Goal: Task Accomplishment & Management: Use online tool/utility

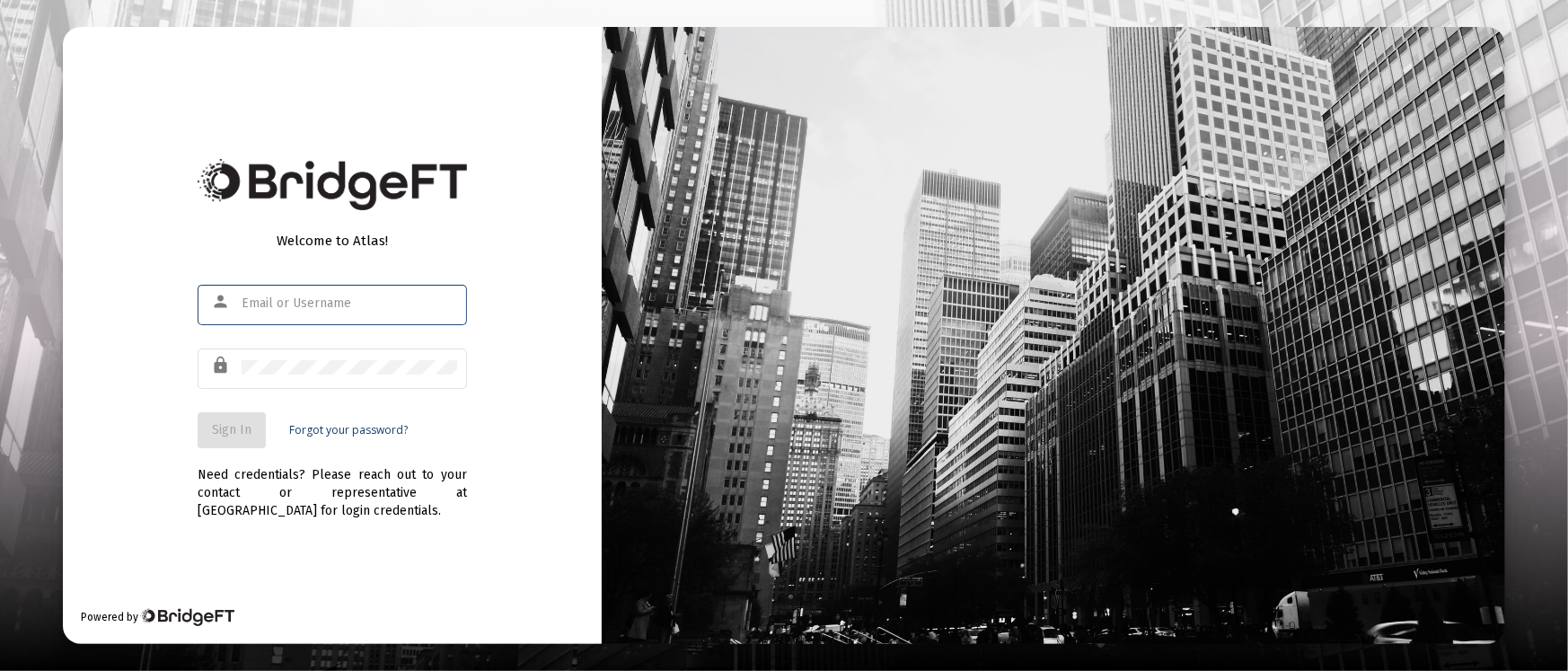
type input "[PERSON_NAME][EMAIL_ADDRESS][DOMAIN_NAME]"
click at [220, 424] on span "Sign In" at bounding box center [232, 430] width 40 height 15
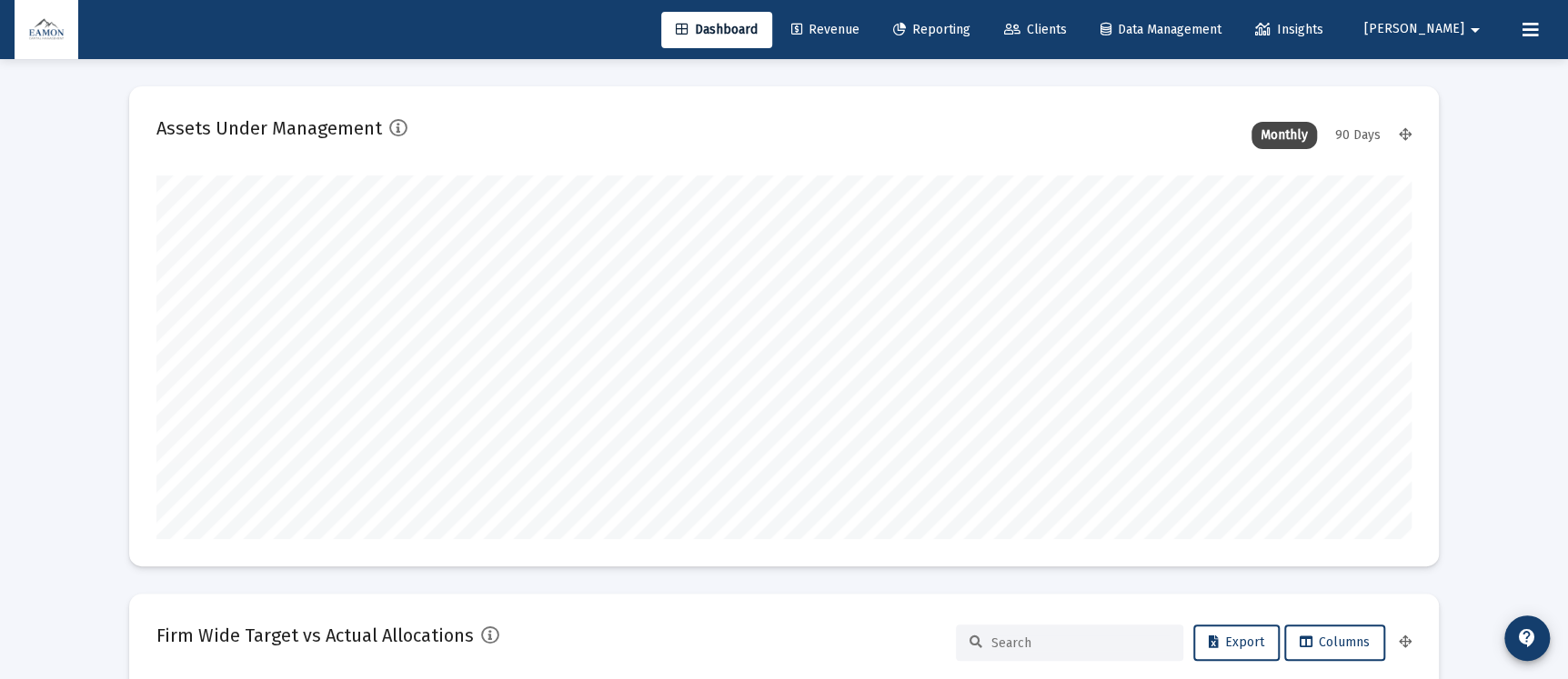
type input "2025-09-29"
click at [971, 23] on span "Reporting" at bounding box center [931, 30] width 77 height 15
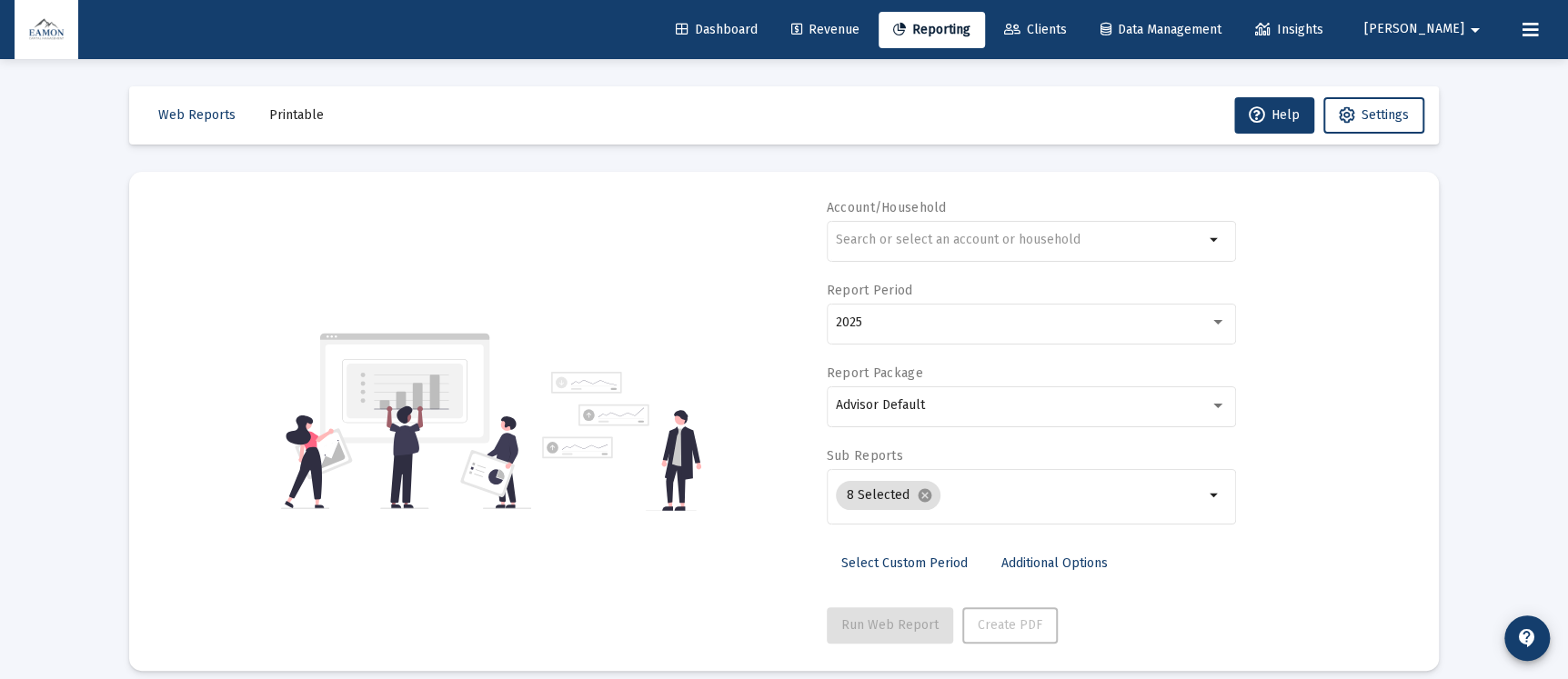
click at [859, 27] on span "Revenue" at bounding box center [824, 30] width 68 height 15
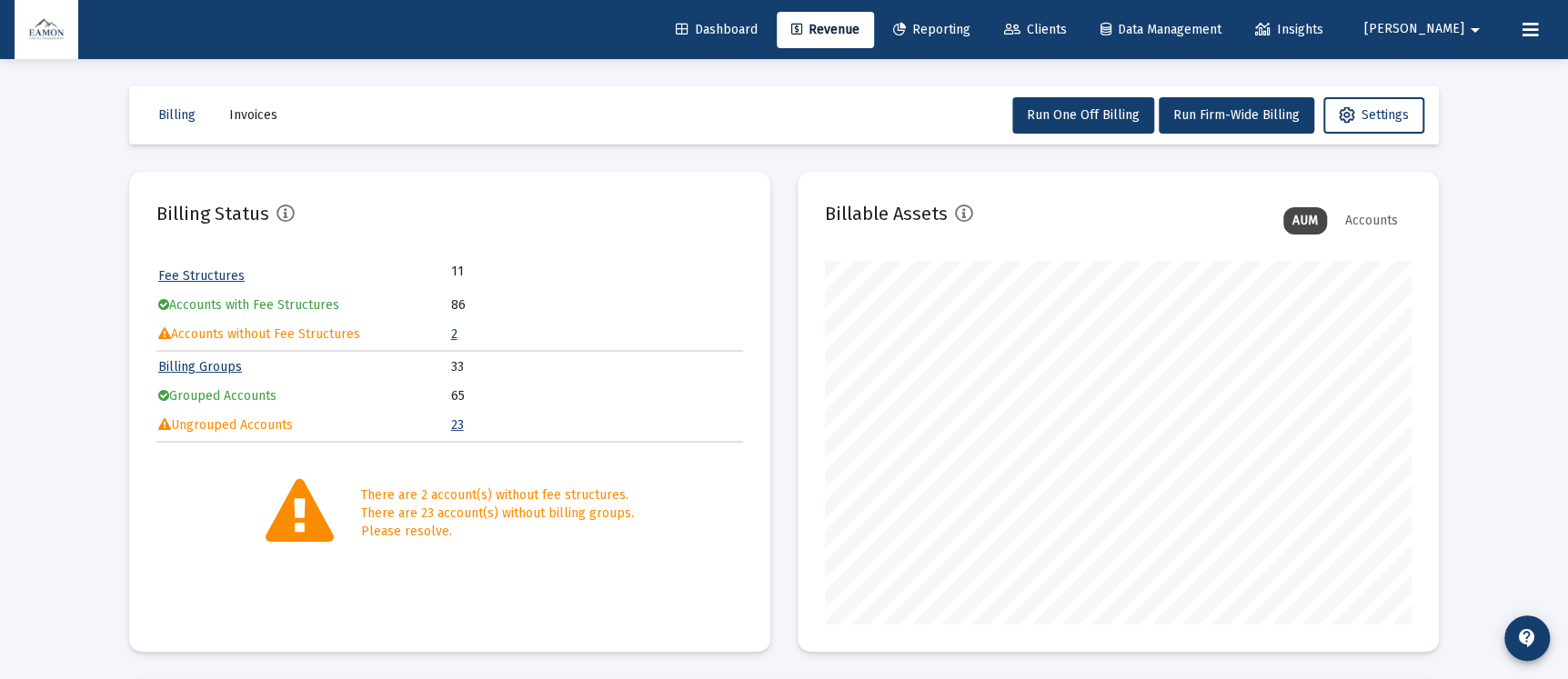
scroll to position [363, 586]
click at [1249, 108] on span "Run Firm-Wide Billing" at bounding box center [1235, 115] width 126 height 15
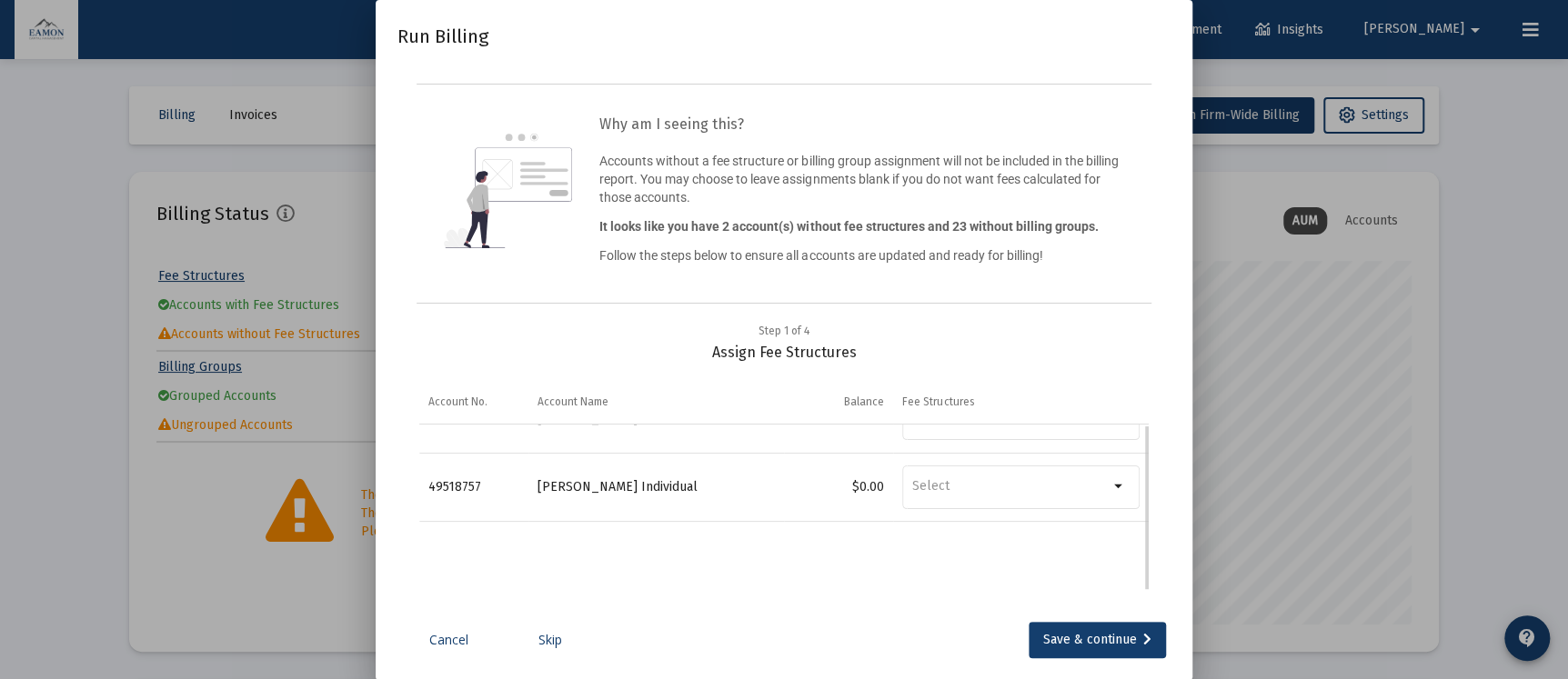
scroll to position [0, 0]
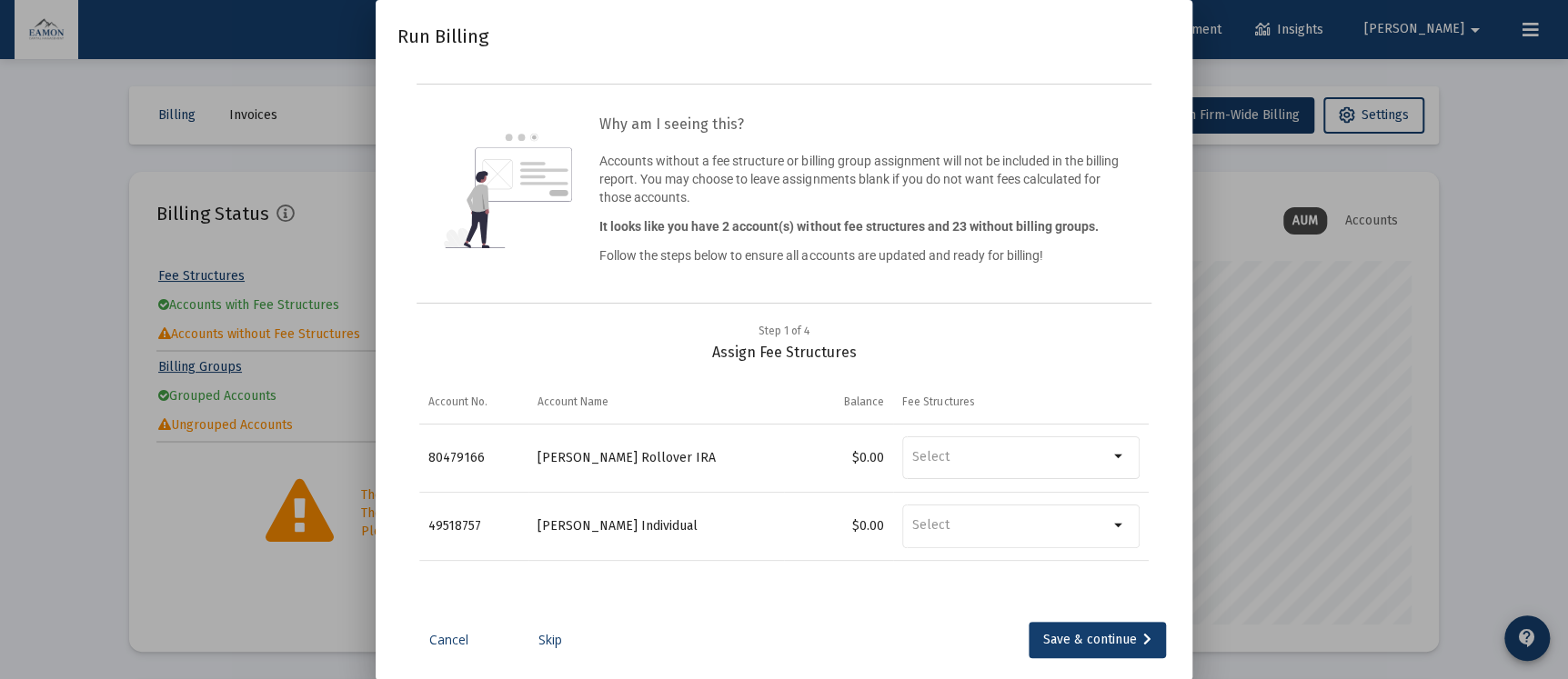
click at [541, 635] on link "Skip" at bounding box center [550, 640] width 91 height 18
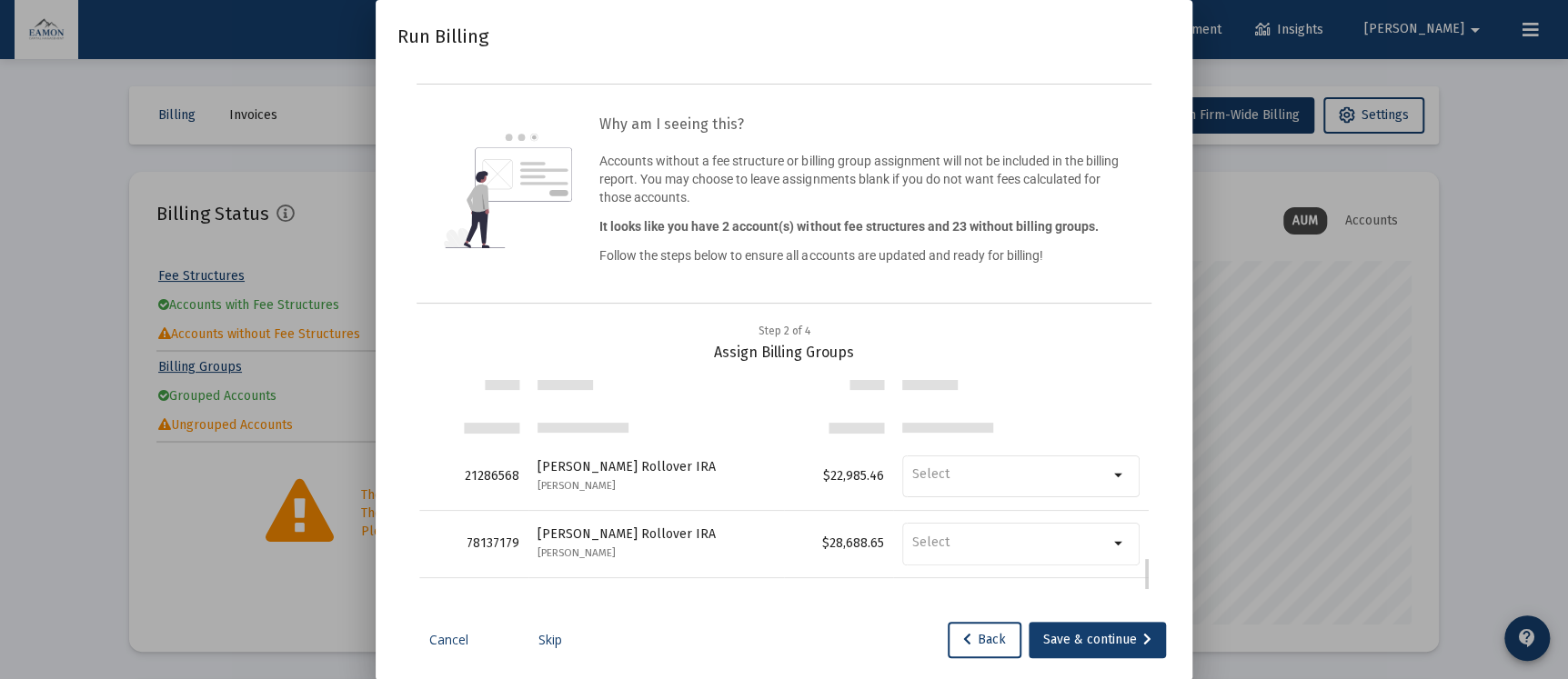
scroll to position [1326, 0]
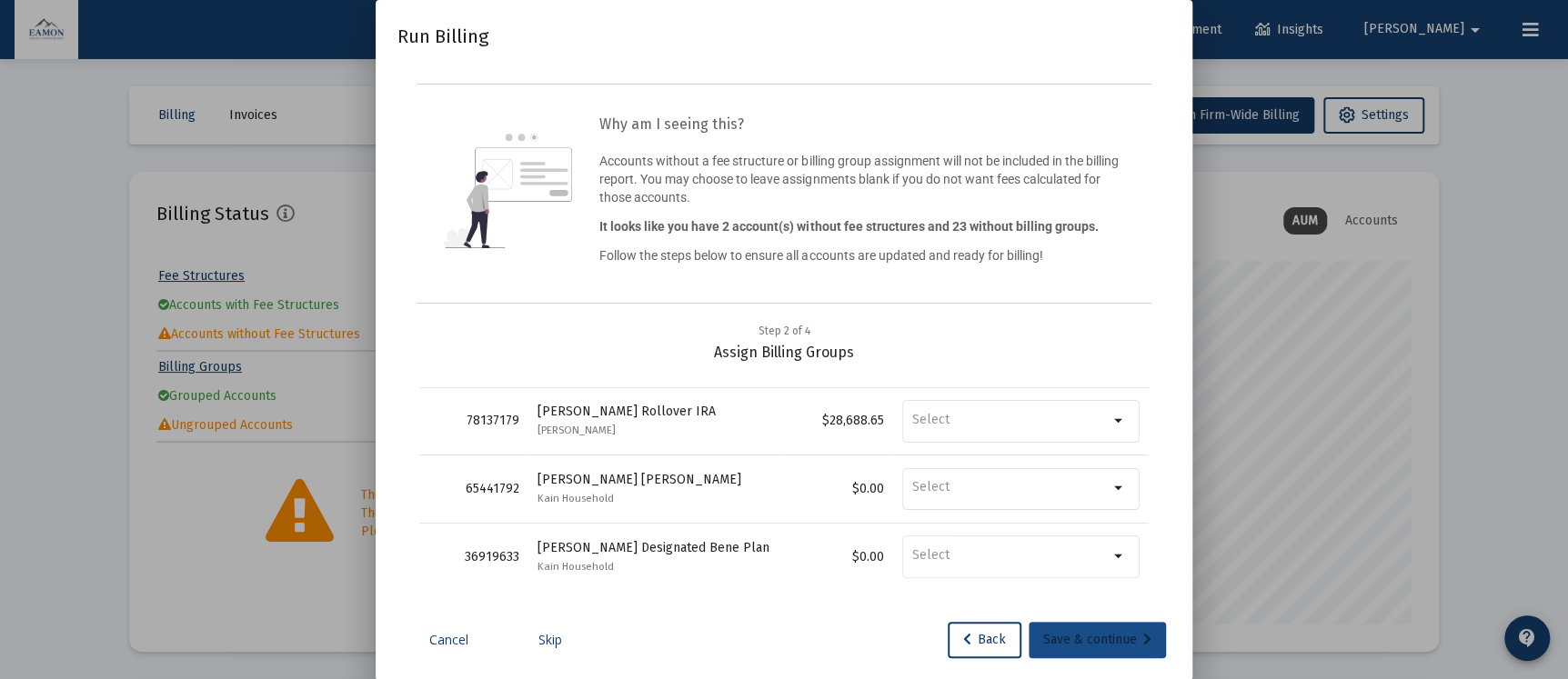
click at [1068, 631] on div "Save & continue" at bounding box center [1097, 641] width 108 height 37
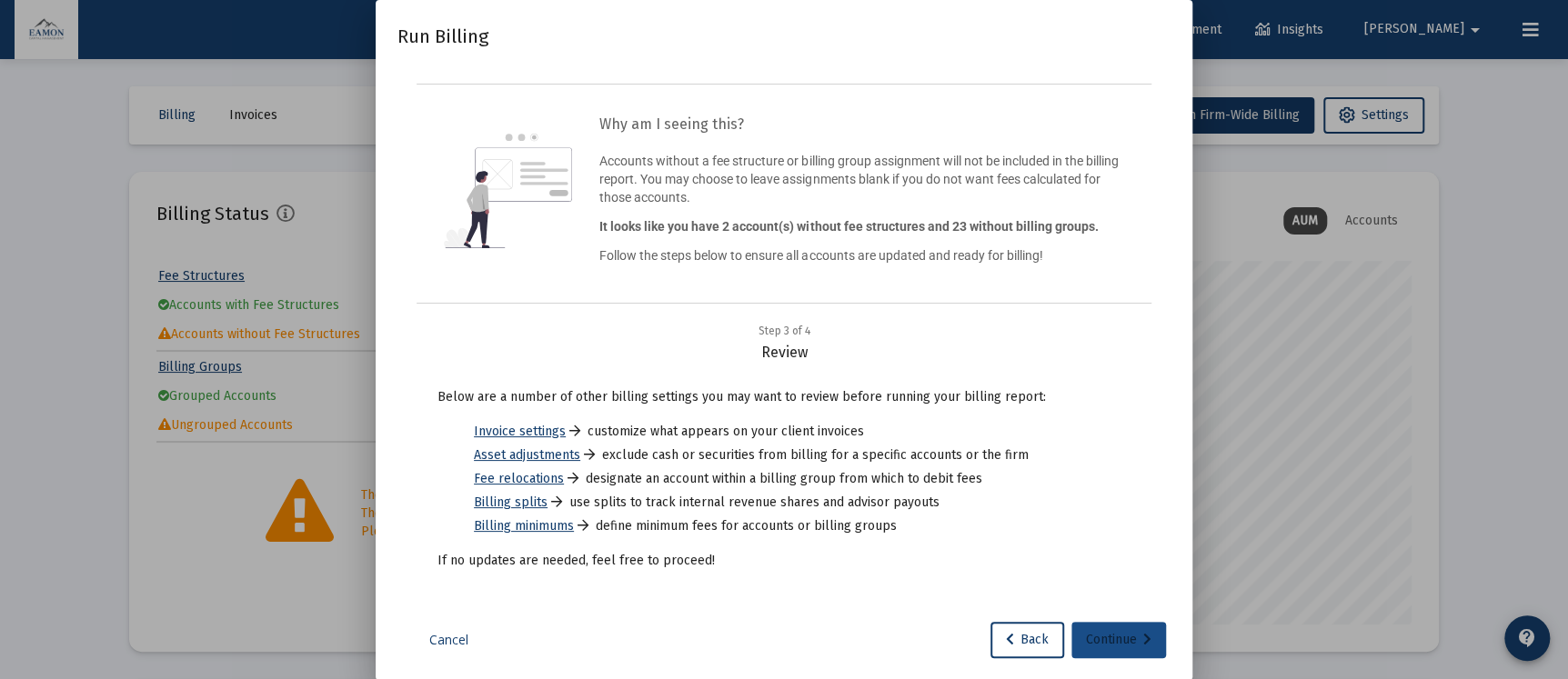
click at [1118, 627] on div "Continue" at bounding box center [1119, 641] width 65 height 37
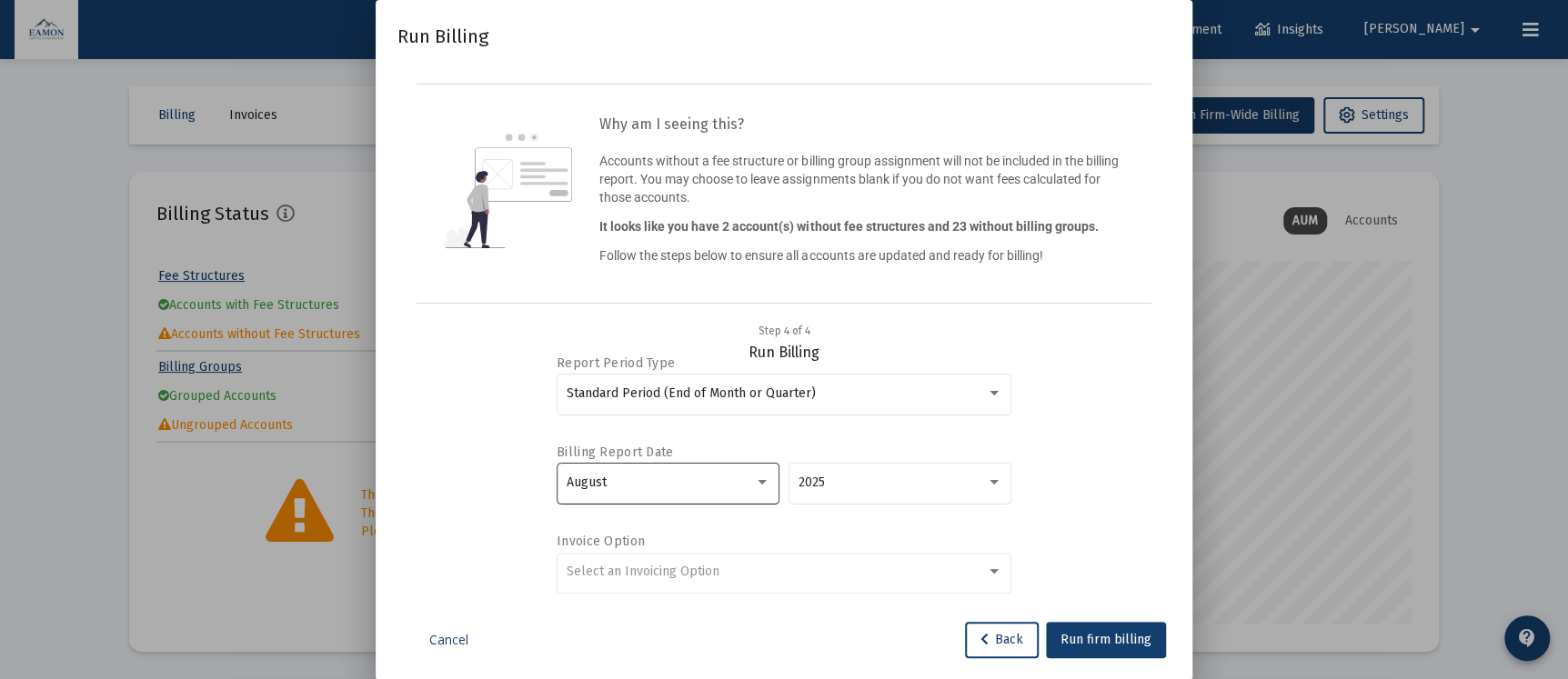
click at [761, 485] on div at bounding box center [762, 482] width 16 height 14
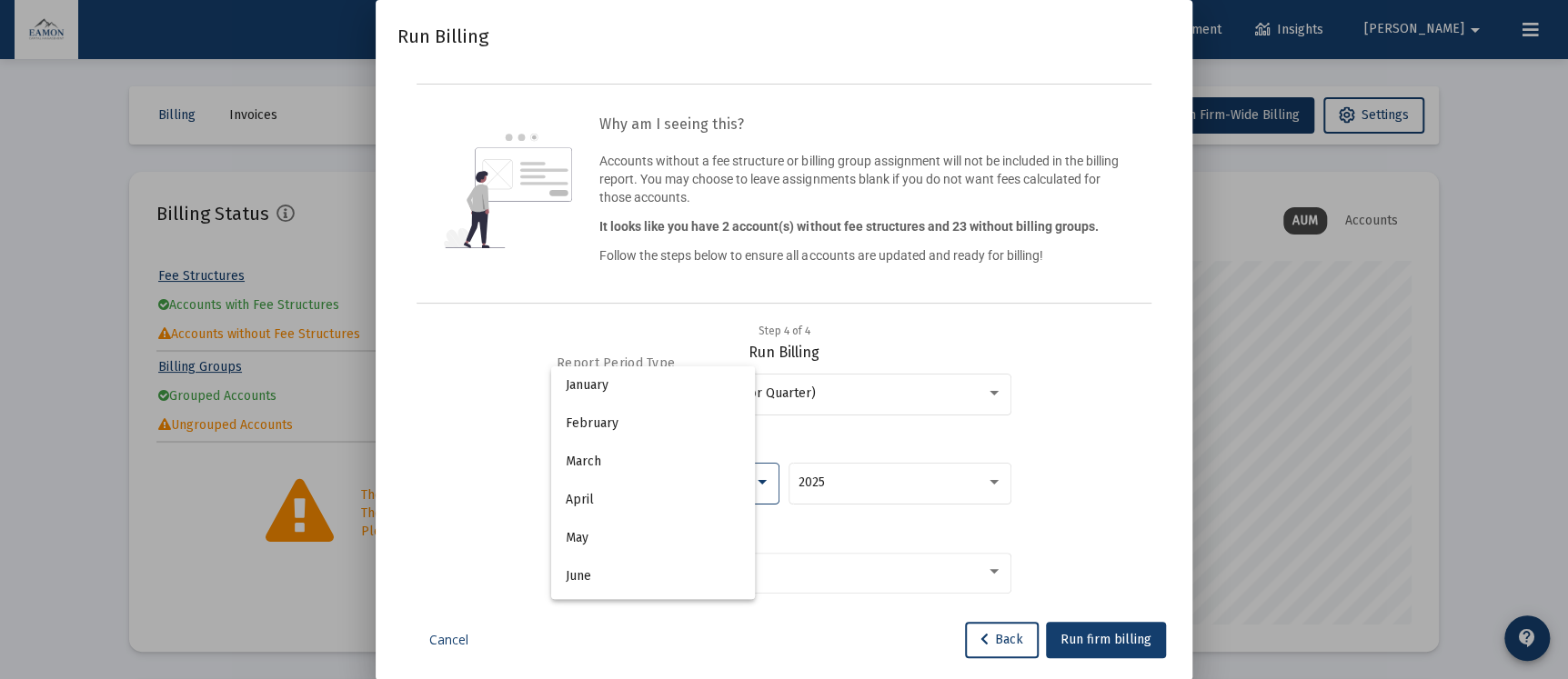
scroll to position [170, 0]
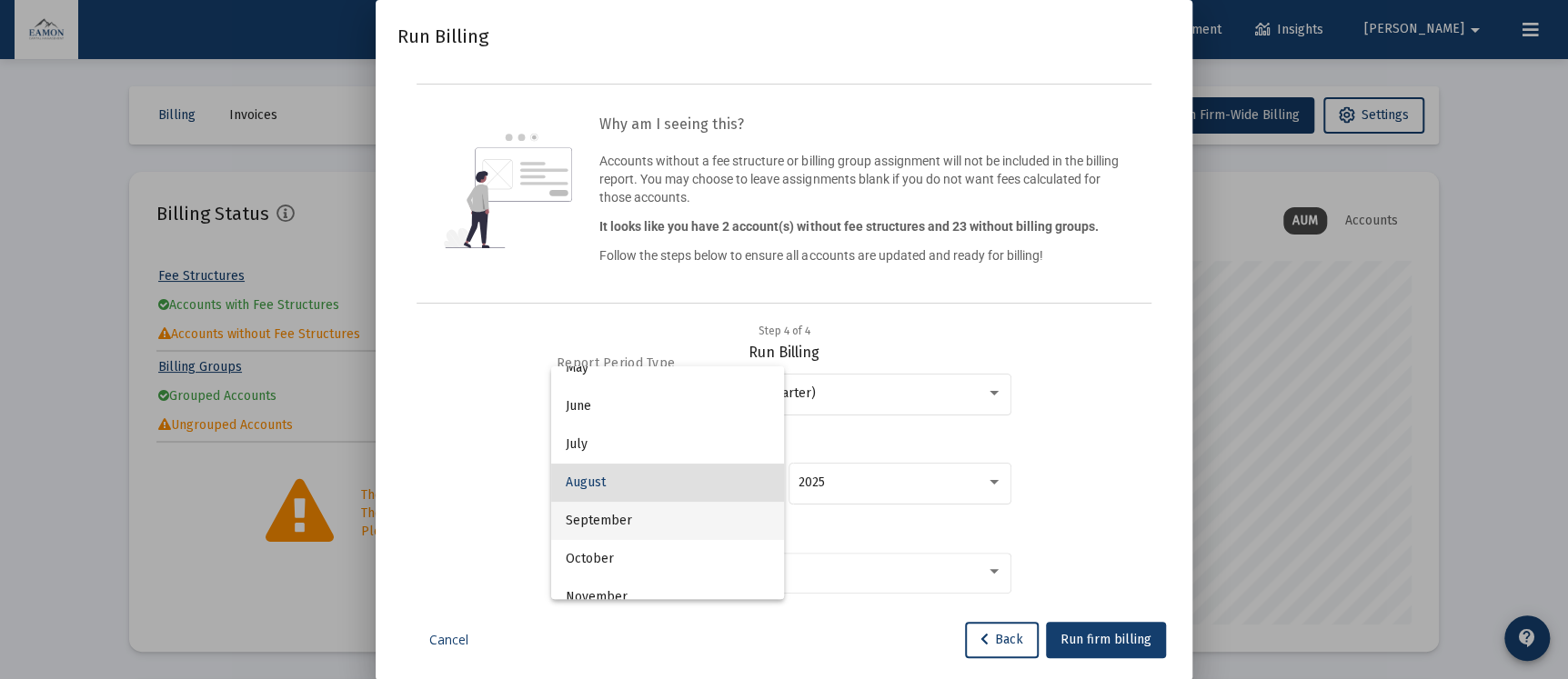
click at [702, 516] on span "September" at bounding box center [668, 521] width 204 height 38
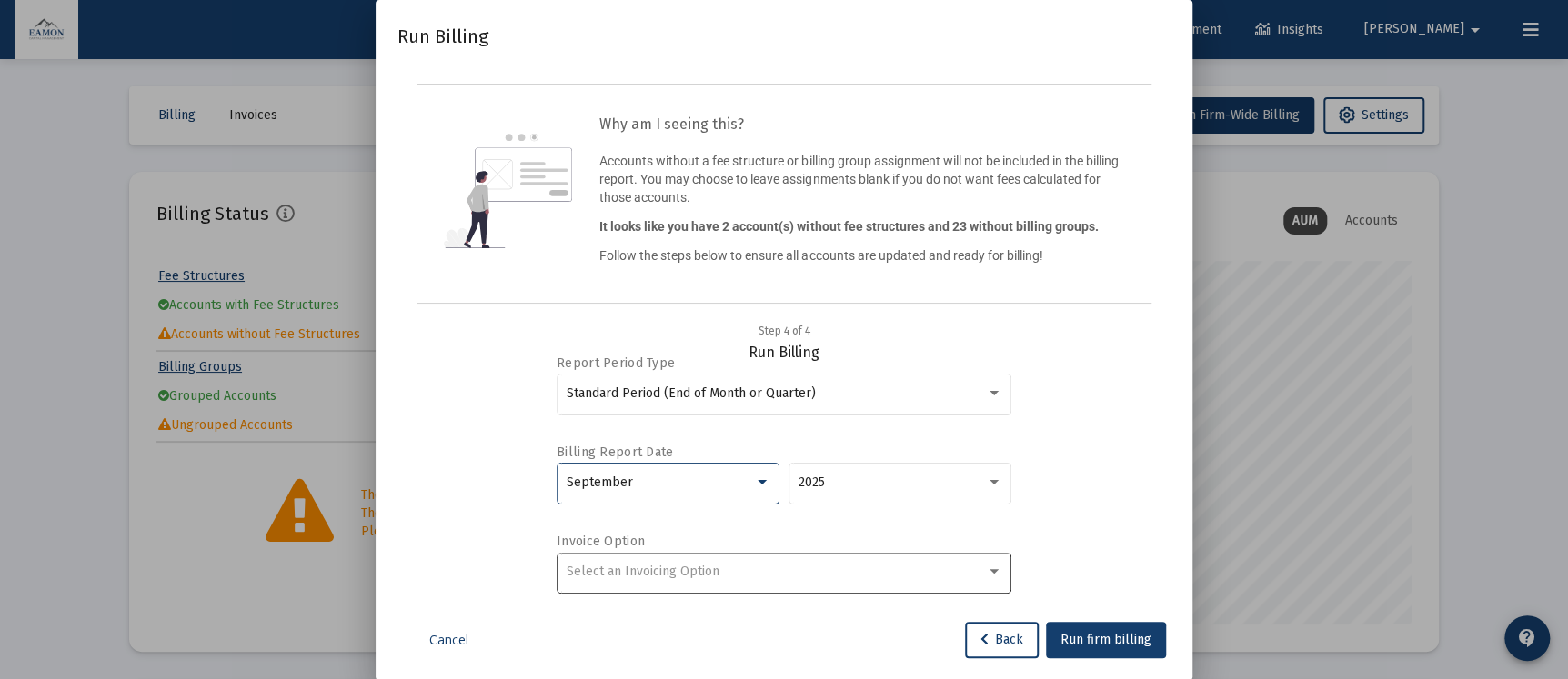
click at [696, 566] on span "Select an Invoicing Option" at bounding box center [643, 571] width 153 height 15
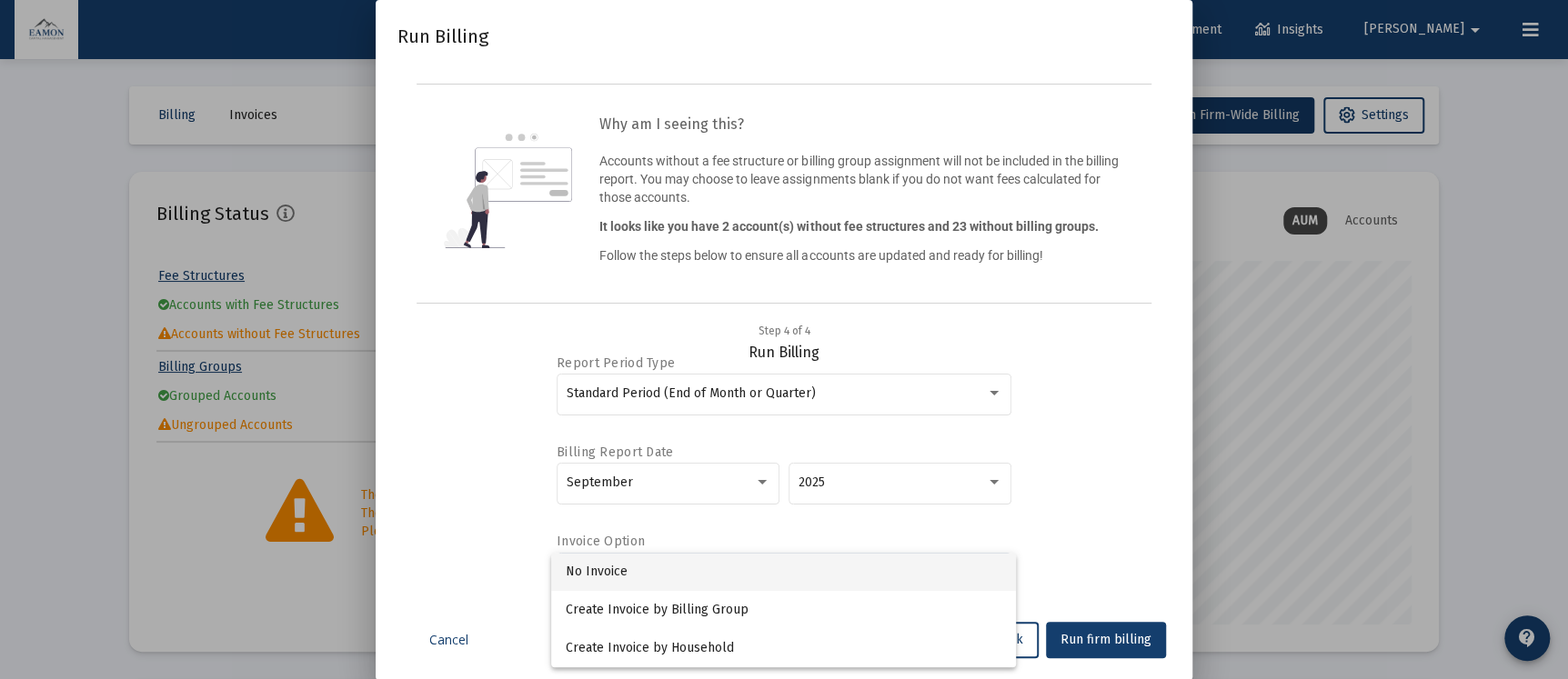
click at [696, 566] on span "No Invoice" at bounding box center [783, 572] width 436 height 38
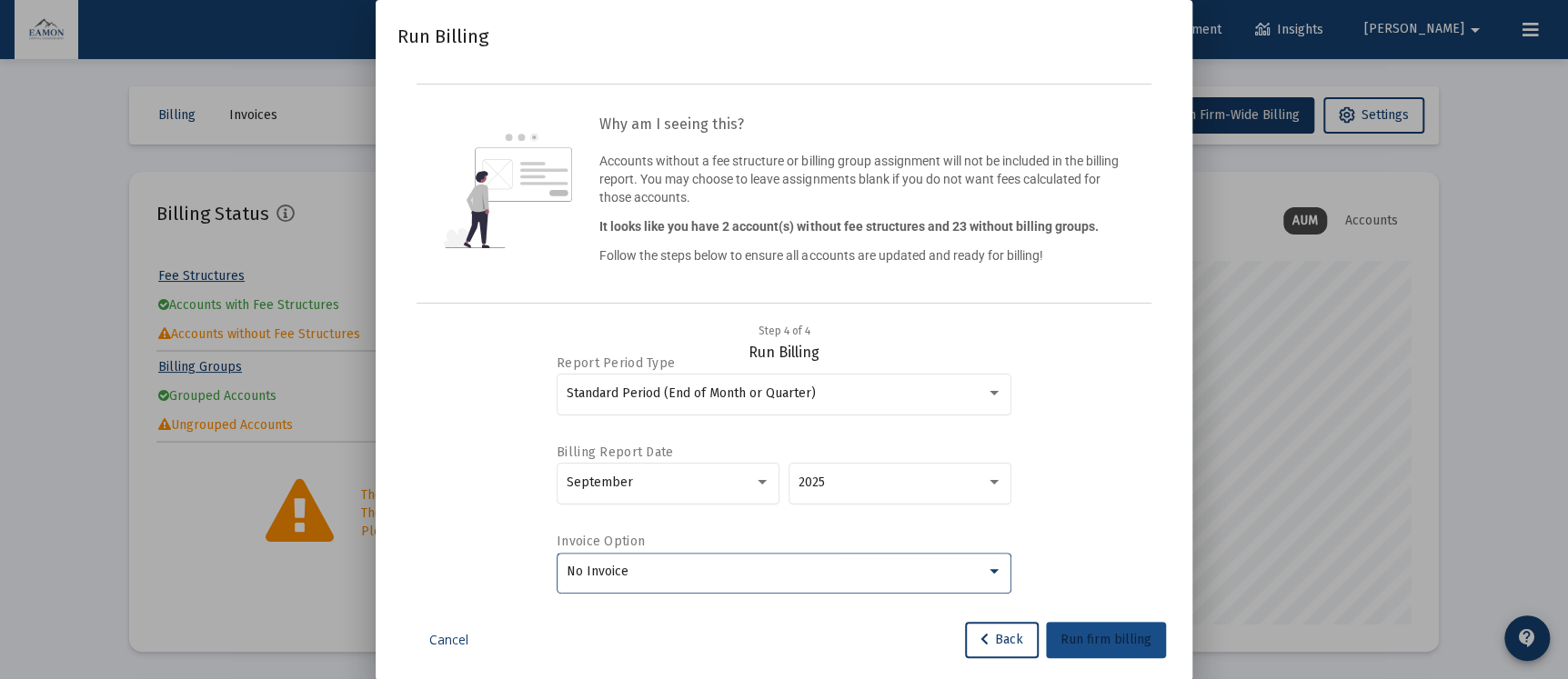
click at [1139, 630] on button "Run firm billing" at bounding box center [1105, 641] width 120 height 37
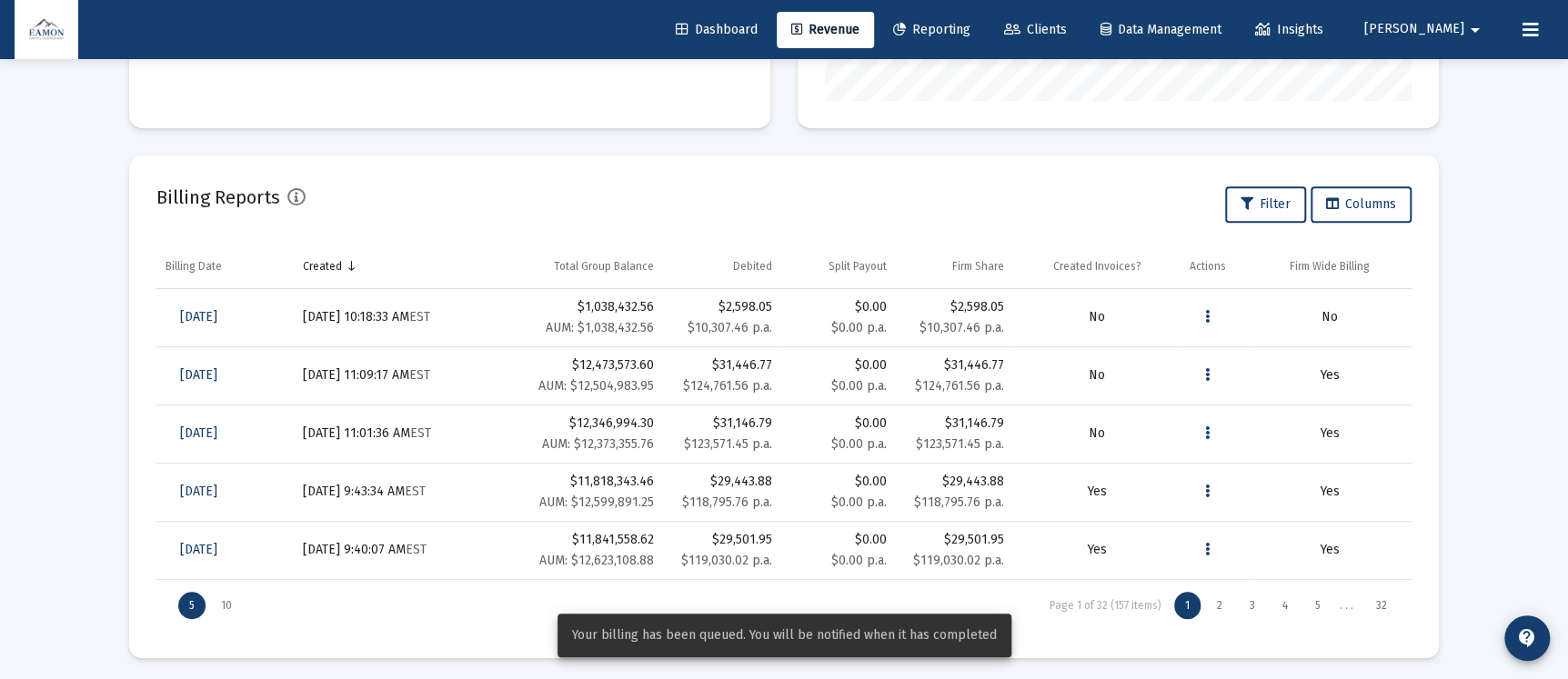
scroll to position [0, 0]
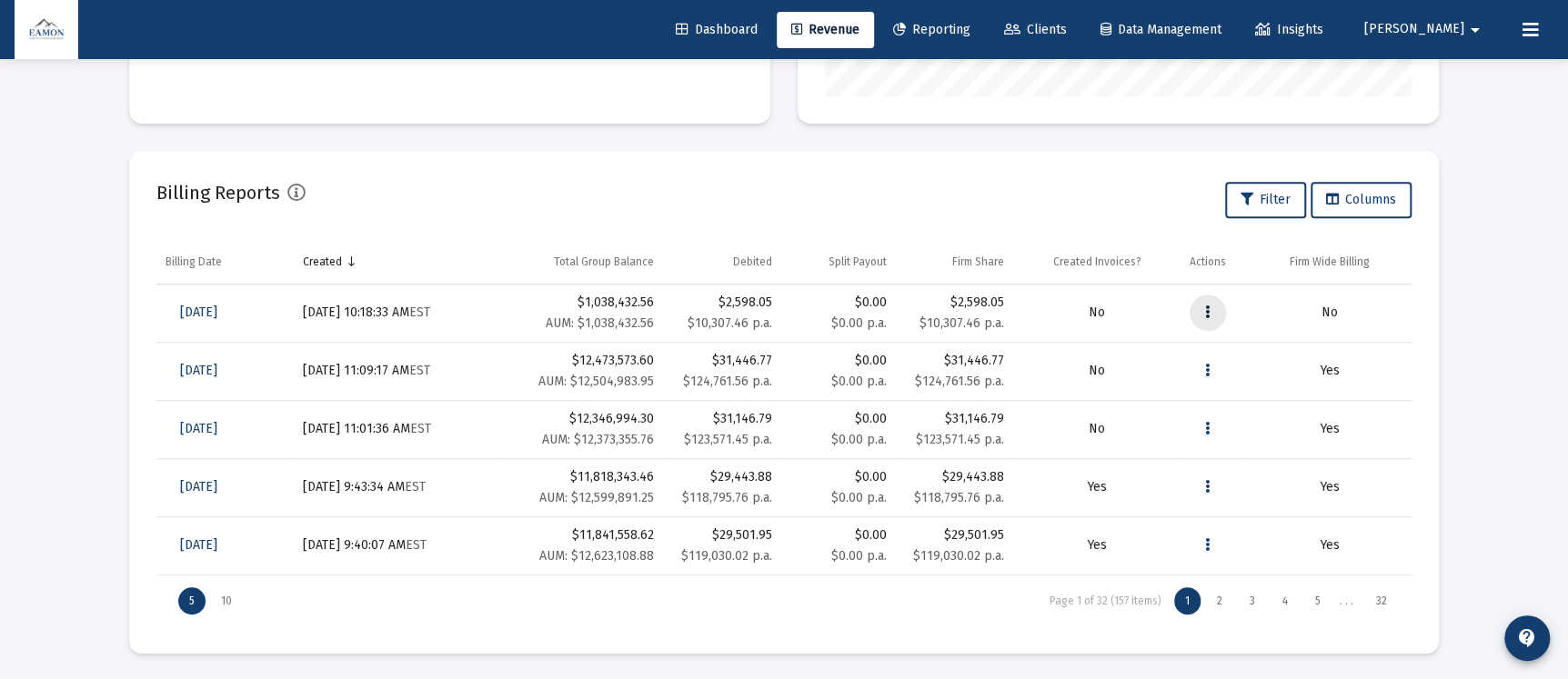
click at [1202, 312] on button "Data grid" at bounding box center [1207, 313] width 37 height 37
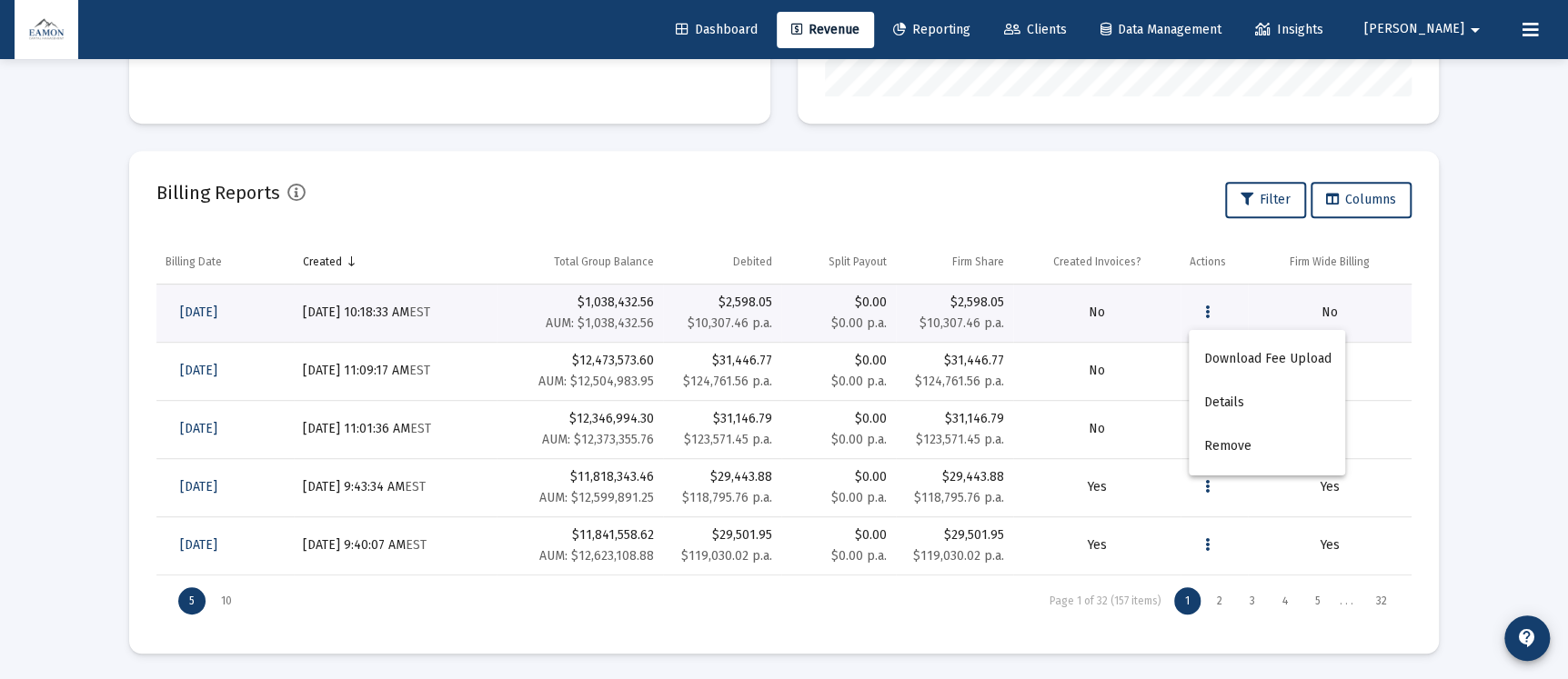
click at [1015, 186] on div at bounding box center [784, 340] width 1568 height 679
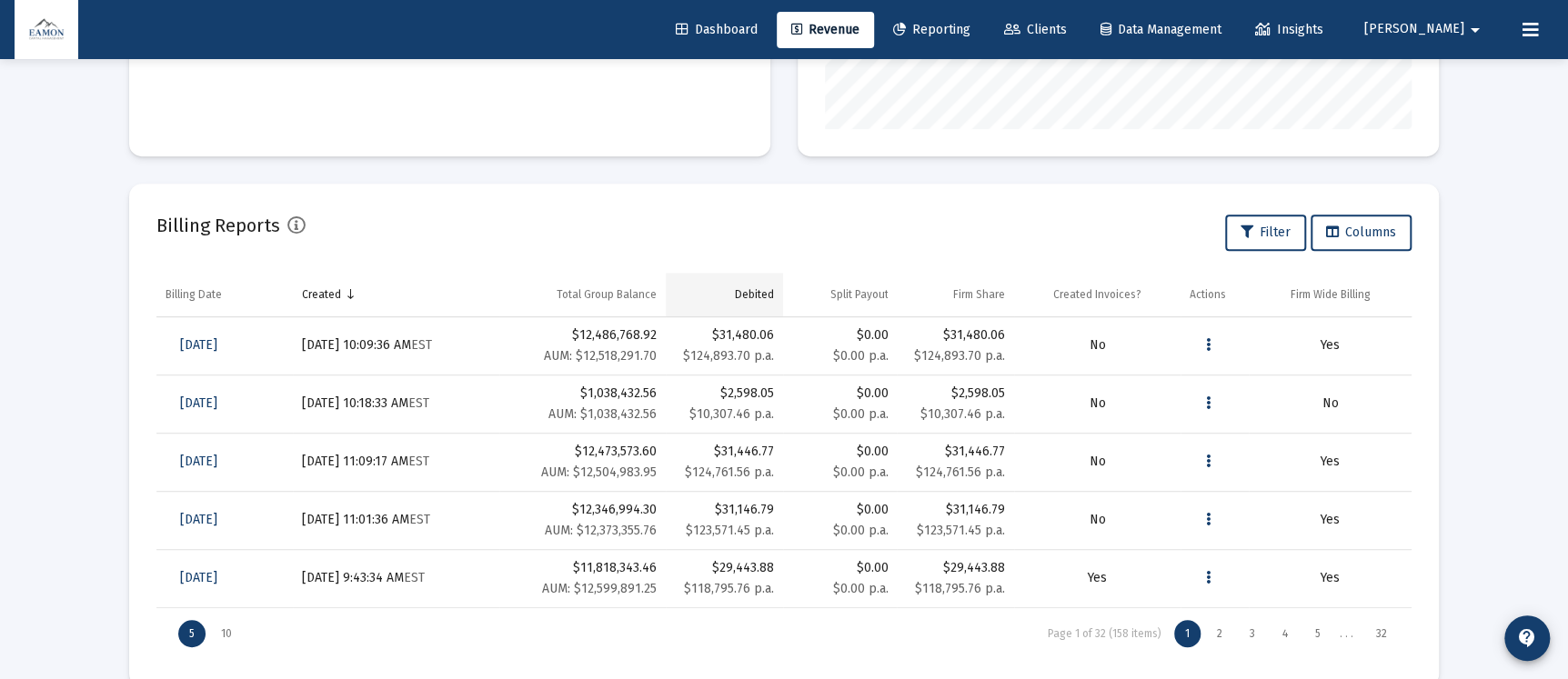
scroll to position [528, 0]
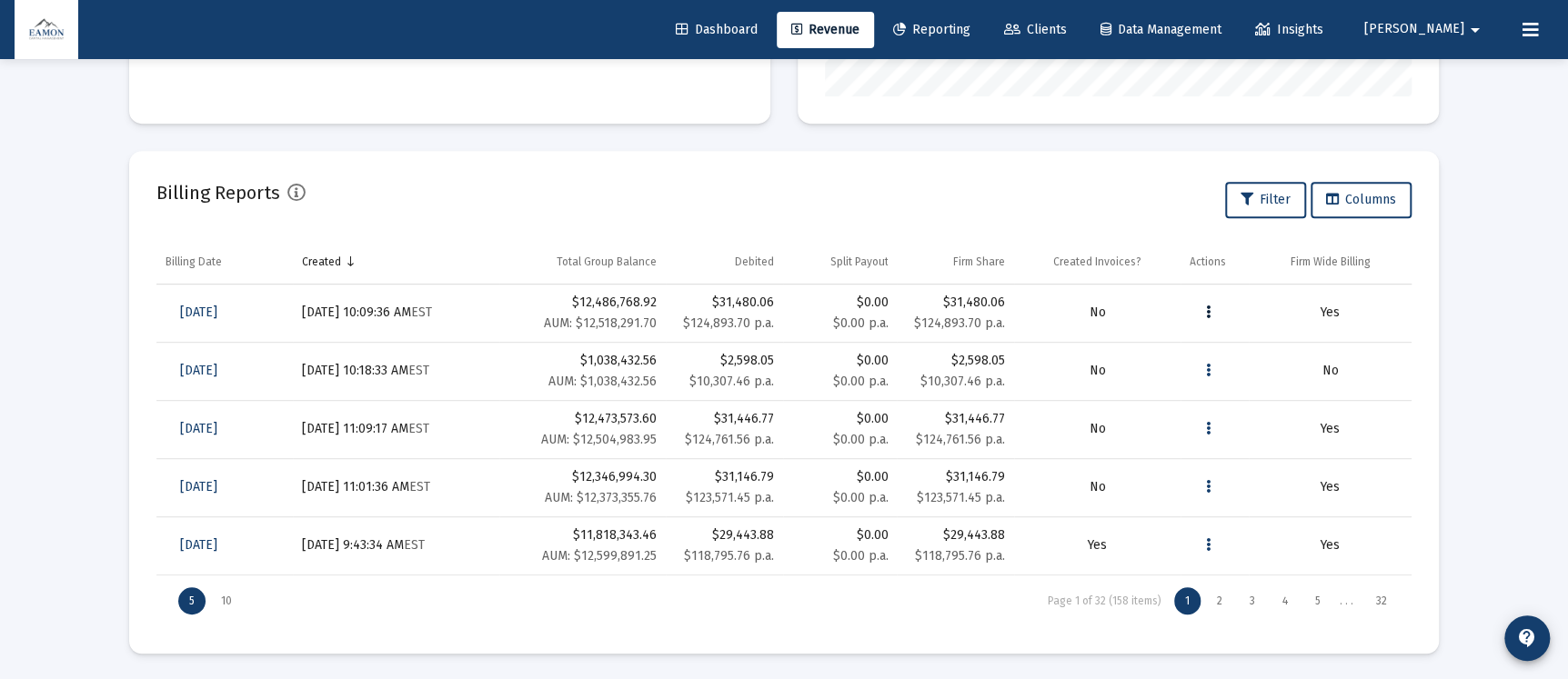
click at [1205, 306] on icon "Data grid" at bounding box center [1207, 313] width 5 height 22
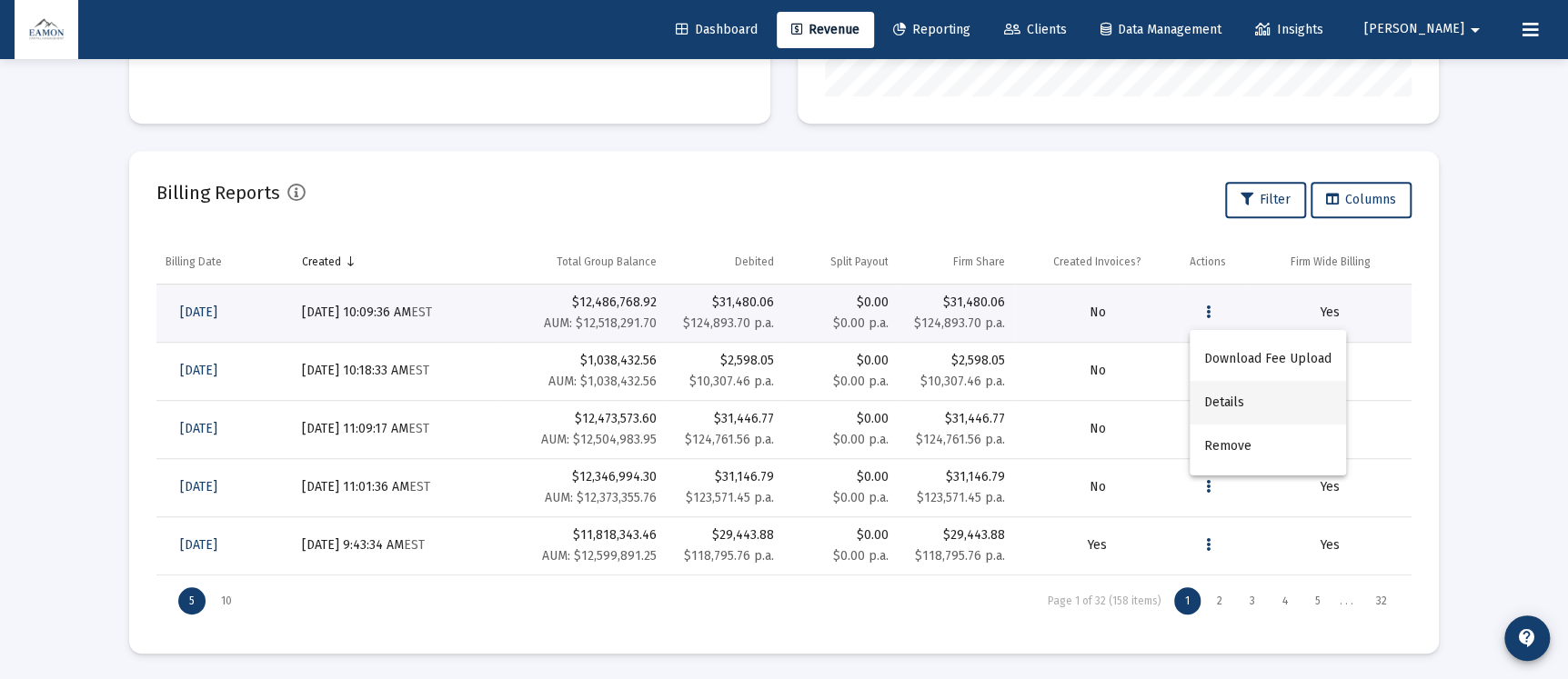
click at [1226, 411] on button "Details" at bounding box center [1267, 402] width 157 height 43
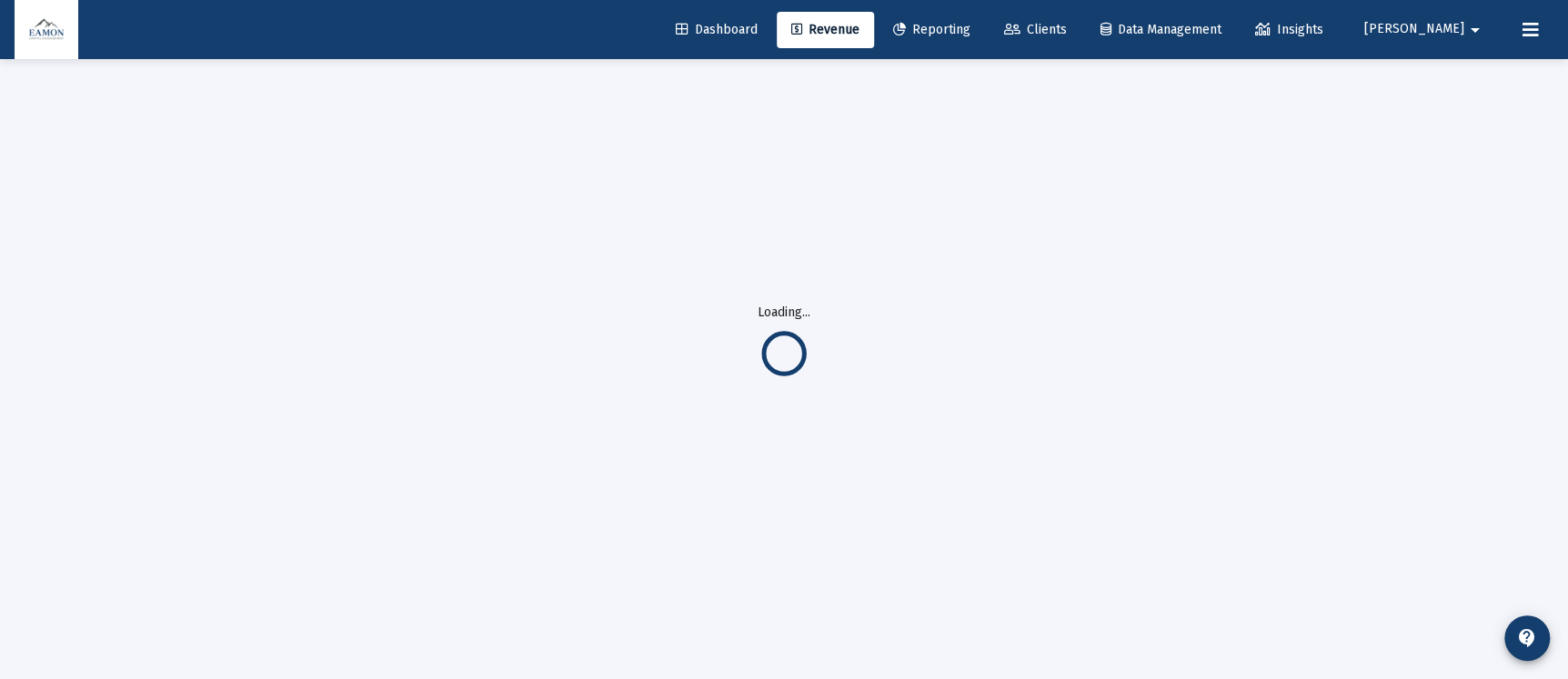
scroll to position [59, 0]
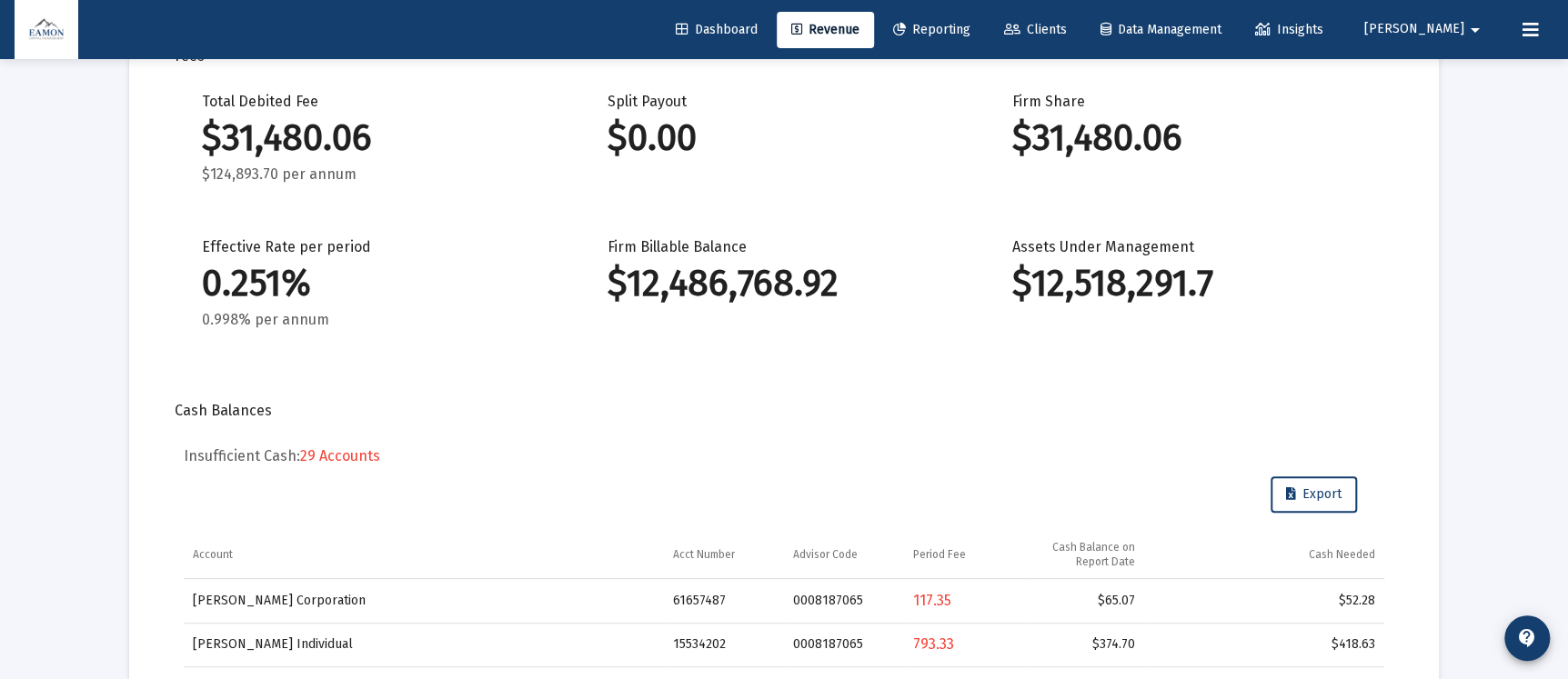
scroll to position [544, 0]
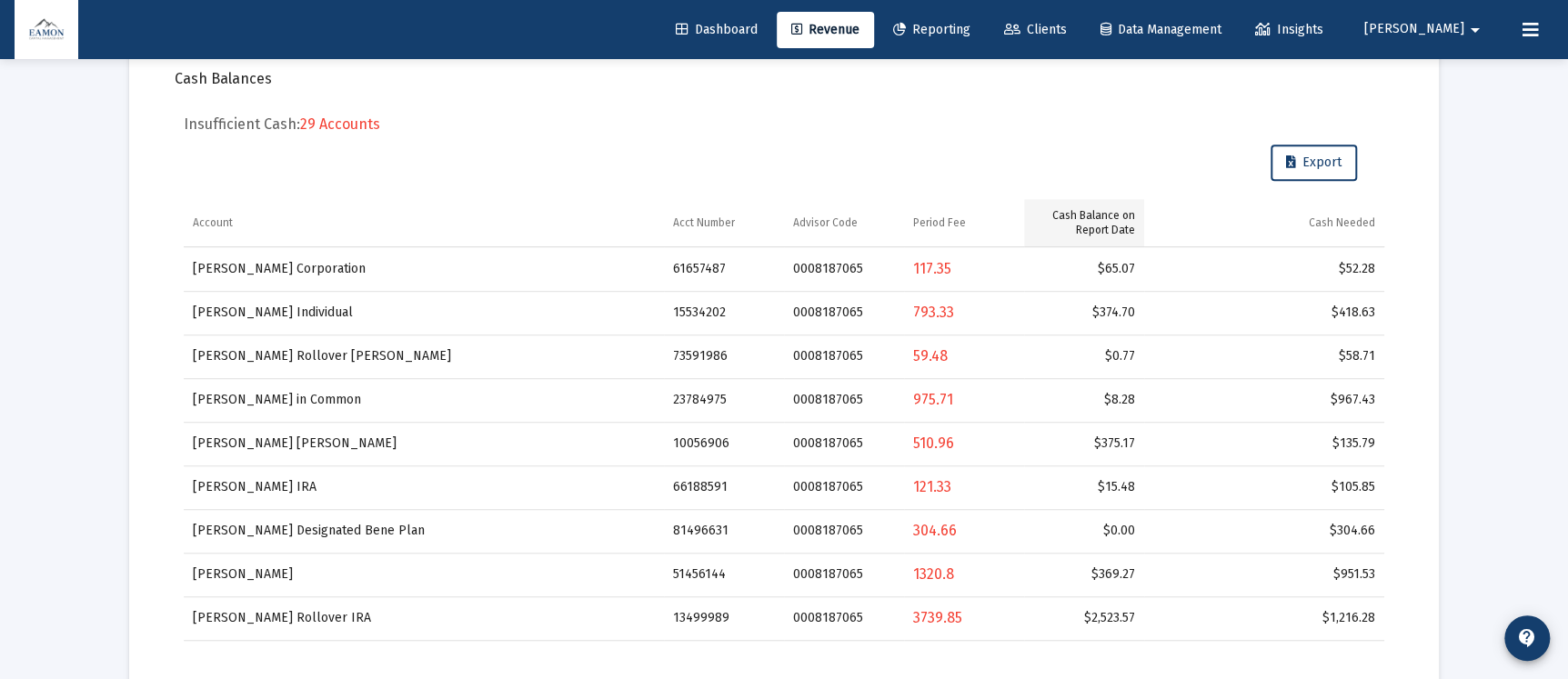
click at [1107, 214] on div "Cash Balance on Report Date" at bounding box center [1084, 222] width 102 height 29
click at [1108, 212] on div "Cash Balance on Report Date" at bounding box center [1084, 222] width 102 height 29
click at [1345, 223] on div "Cash Needed" at bounding box center [1341, 222] width 66 height 14
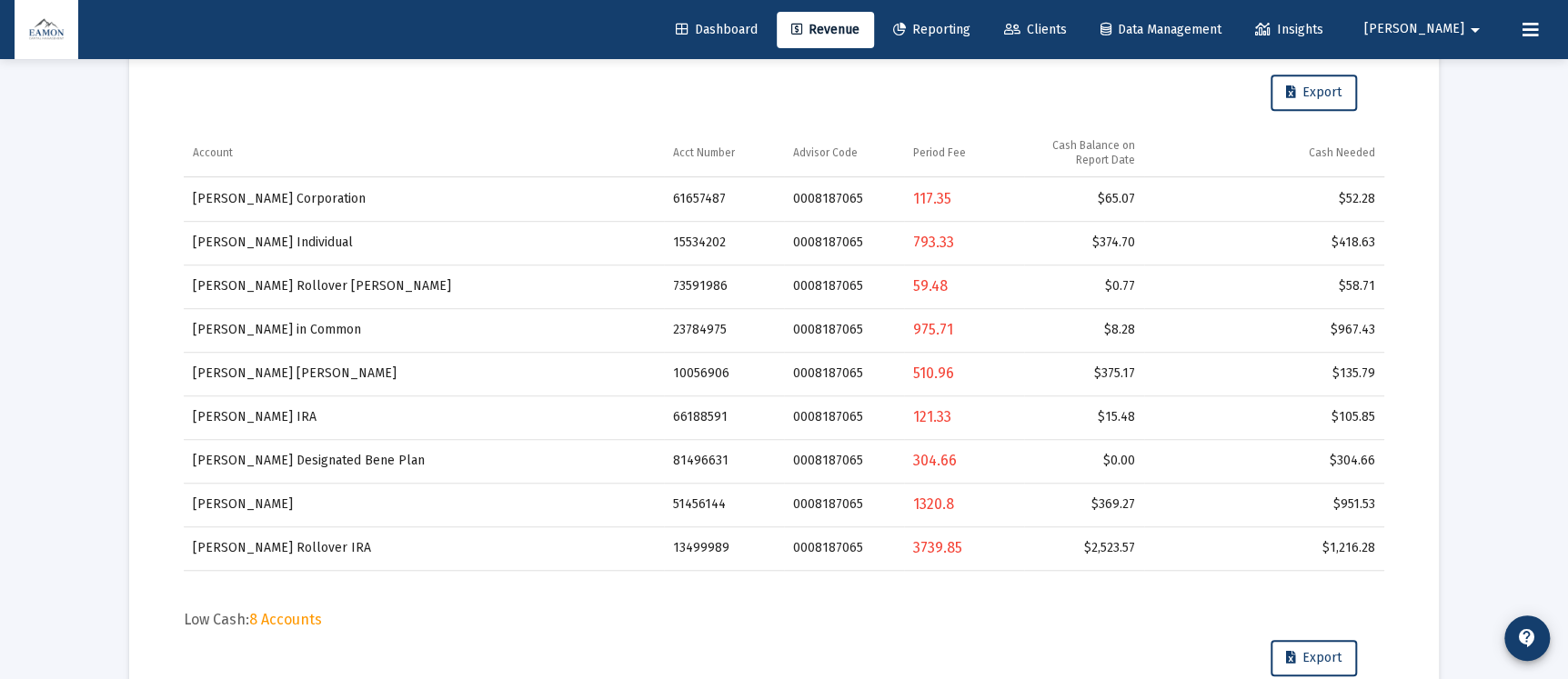
scroll to position [408, 0]
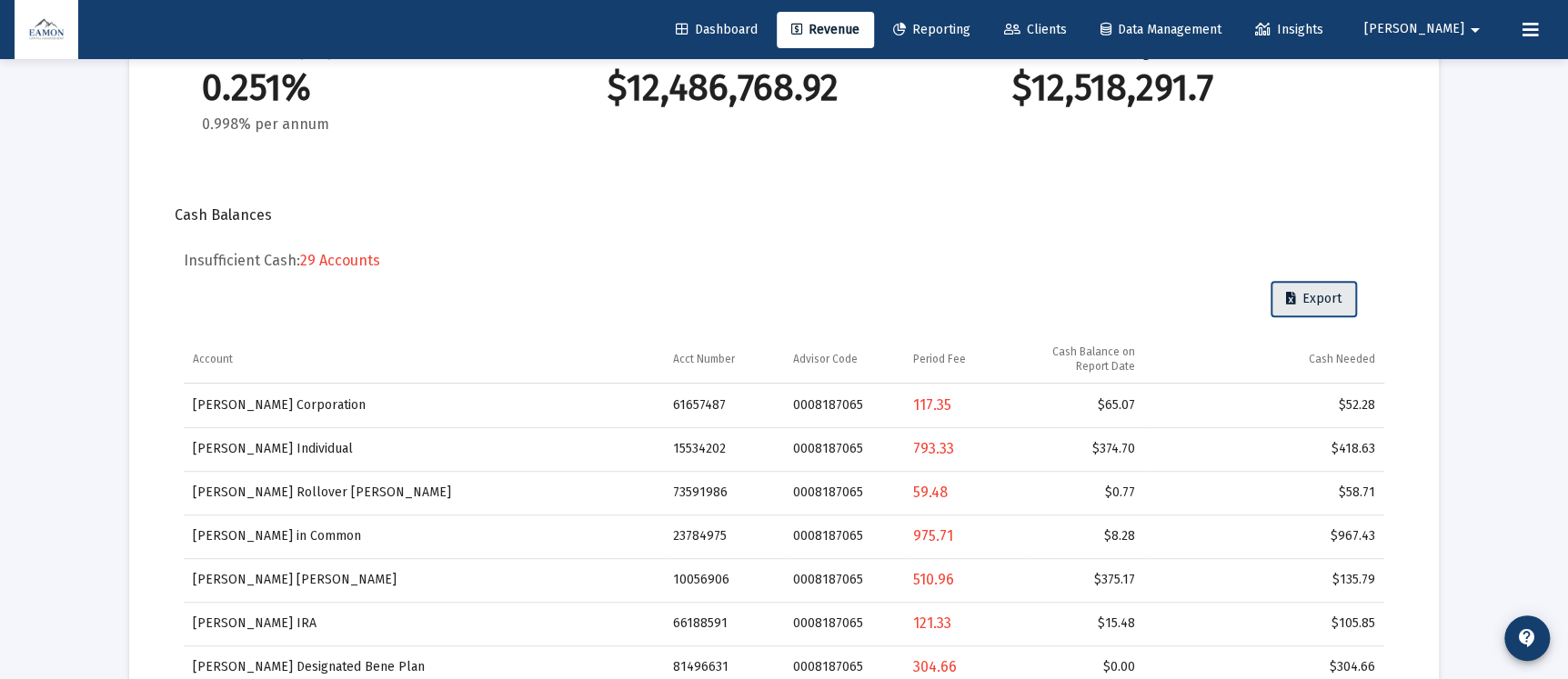
click at [1332, 281] on button "Export" at bounding box center [1314, 299] width 87 height 37
